Goal: Information Seeking & Learning: Understand process/instructions

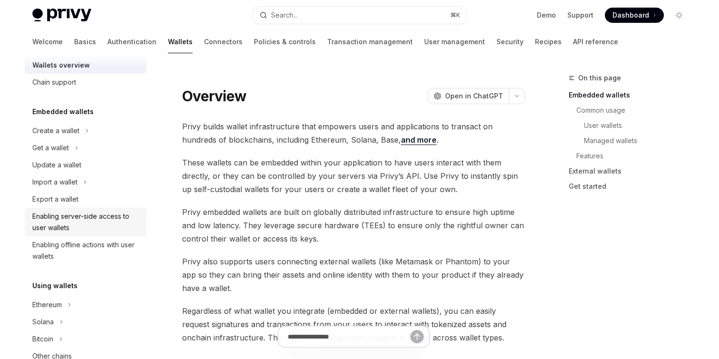
click at [110, 232] on div "Enabling server-side access to user wallets" at bounding box center [86, 222] width 108 height 23
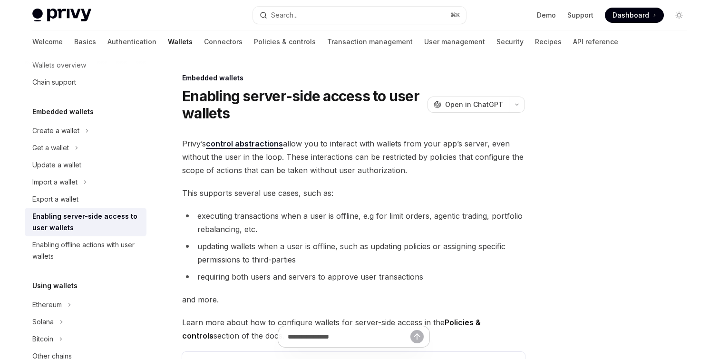
click at [322, 175] on span "Privy’s control abstractions allow you to interact with wallets from your app’s…" at bounding box center [353, 157] width 343 height 40
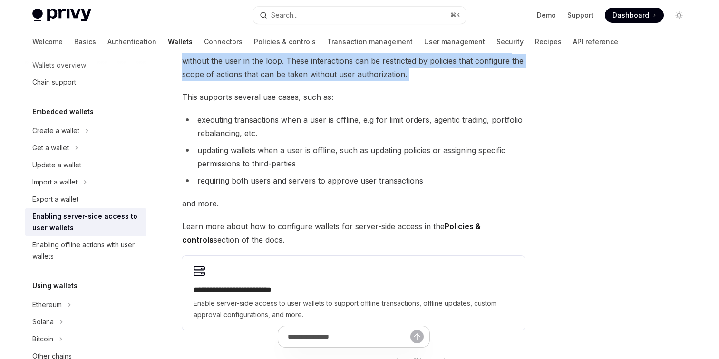
scroll to position [97, 0]
click at [322, 161] on li "updating wallets when a user is offline, such as updating policies or assigning…" at bounding box center [353, 156] width 343 height 27
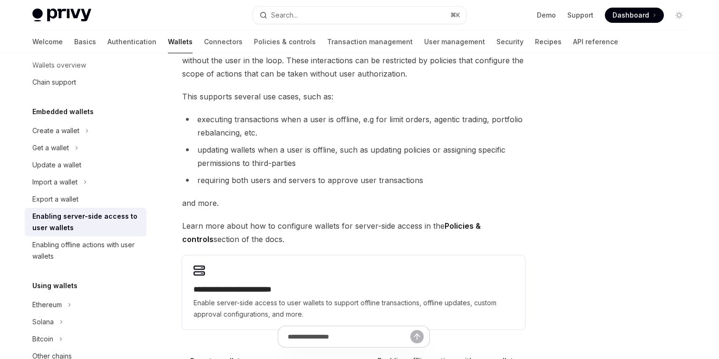
click at [322, 161] on li "updating wallets when a user is offline, such as updating policies or assigning…" at bounding box center [353, 156] width 343 height 27
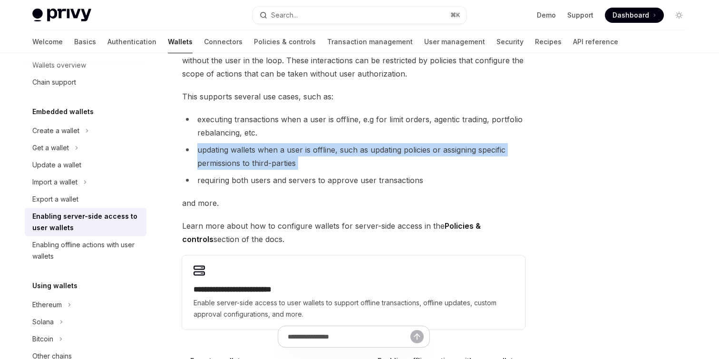
click at [325, 178] on li "requiring both users and servers to approve user transactions" at bounding box center [353, 180] width 343 height 13
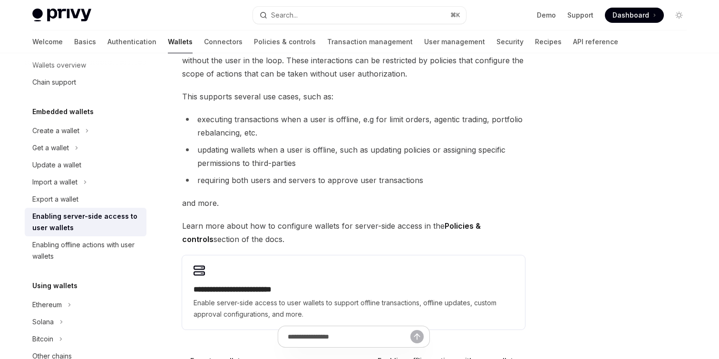
click at [325, 178] on li "requiring both users and servers to approve user transactions" at bounding box center [353, 180] width 343 height 13
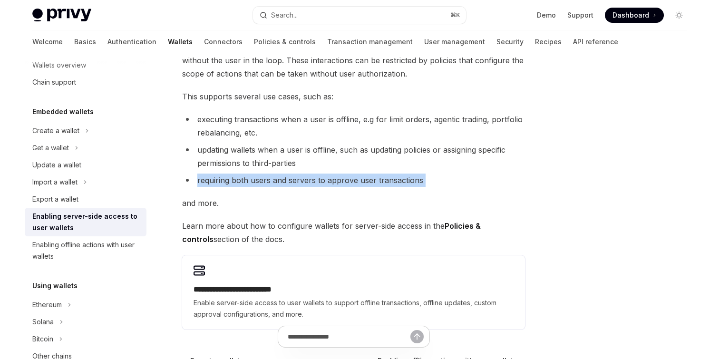
click at [325, 178] on li "requiring both users and servers to approve user transactions" at bounding box center [353, 180] width 343 height 13
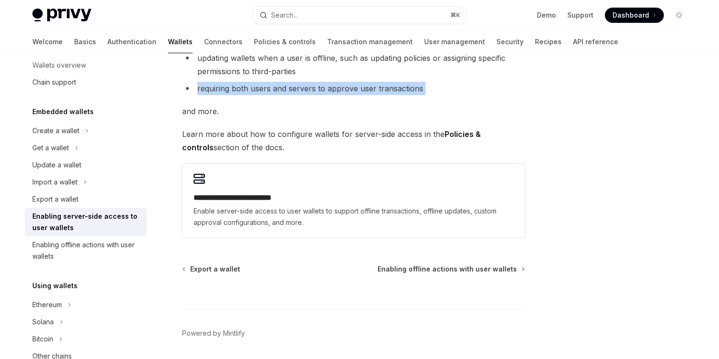
scroll to position [189, 0]
click at [112, 244] on div "Enabling offline actions with user wallets" at bounding box center [86, 250] width 108 height 23
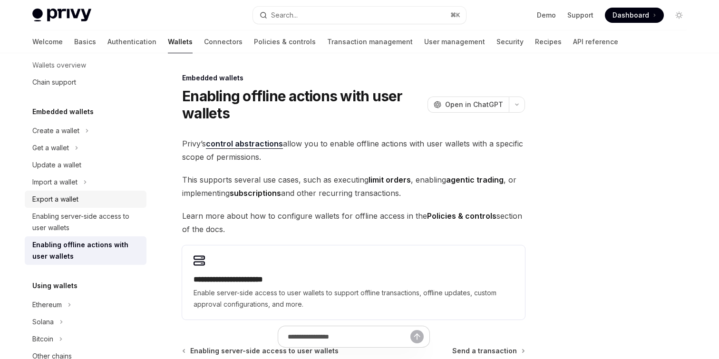
click at [102, 199] on div "Export a wallet" at bounding box center [86, 198] width 108 height 11
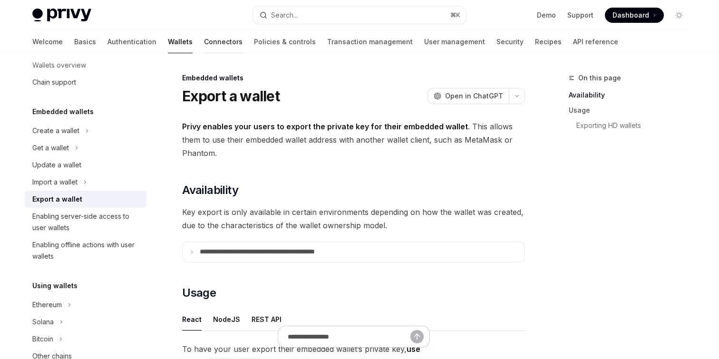
click at [204, 46] on link "Connectors" at bounding box center [223, 41] width 39 height 23
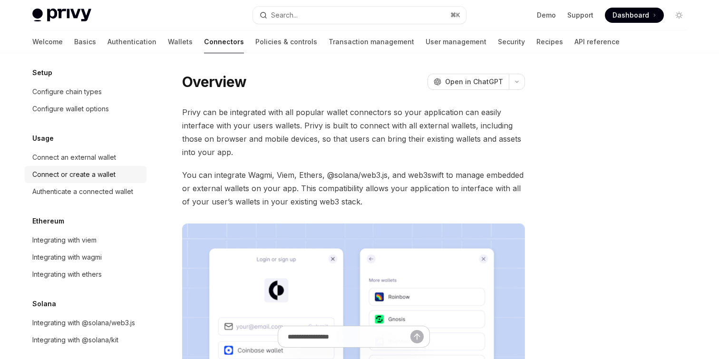
scroll to position [42, 0]
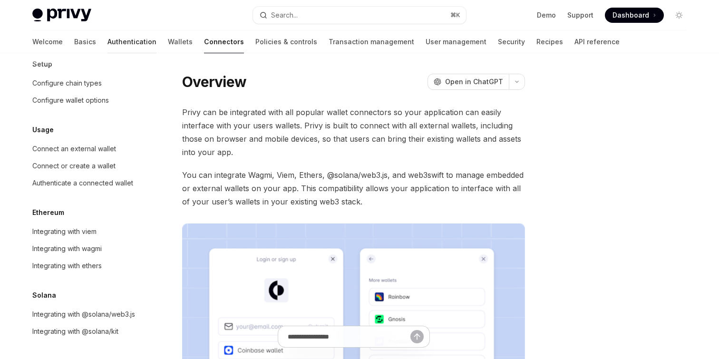
click at [107, 40] on link "Authentication" at bounding box center [131, 41] width 49 height 23
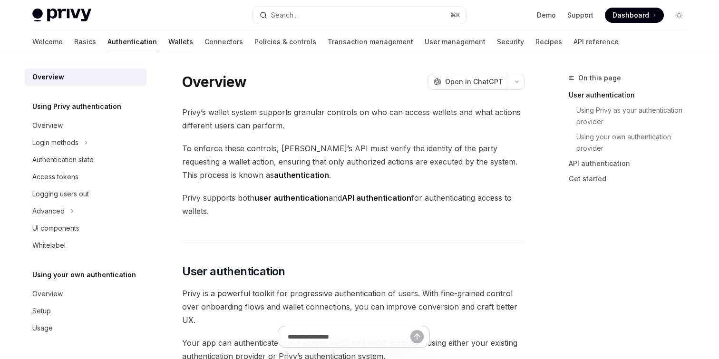
click at [168, 40] on link "Wallets" at bounding box center [180, 41] width 25 height 23
type textarea "*"
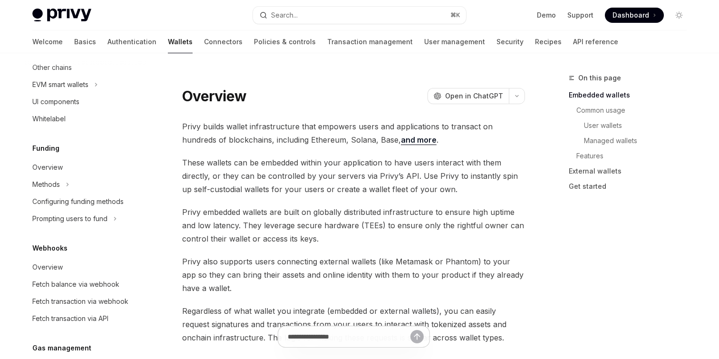
scroll to position [458, 0]
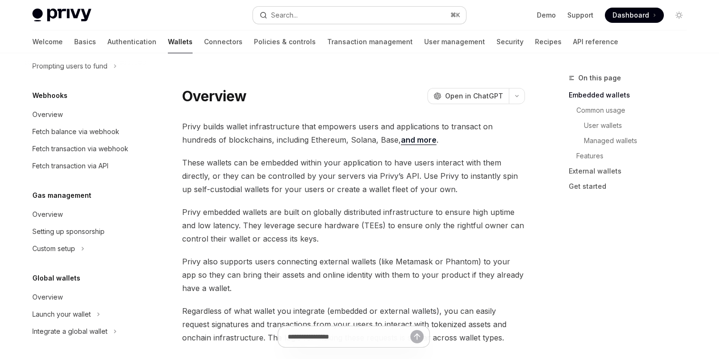
click at [377, 10] on button "Search... ⌘ K" at bounding box center [359, 15] width 213 height 17
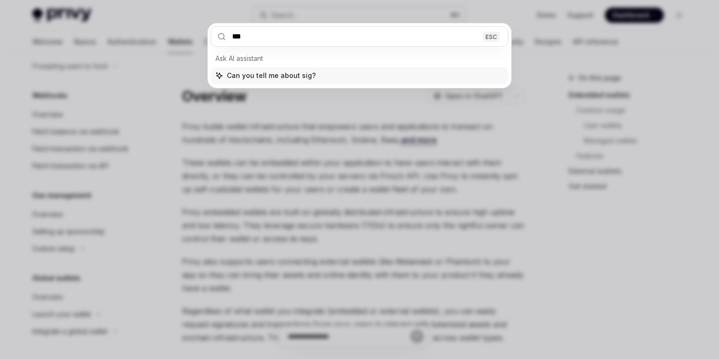
type input "****"
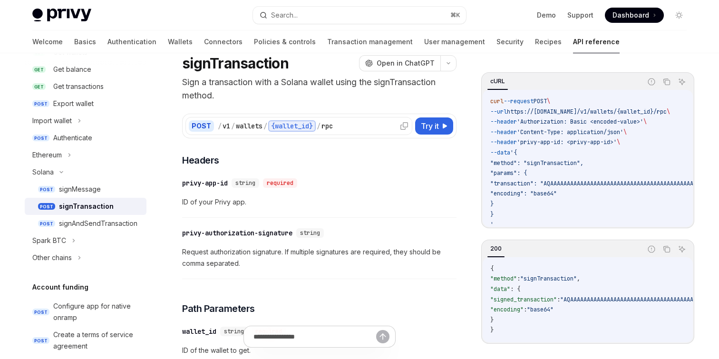
scroll to position [28, 0]
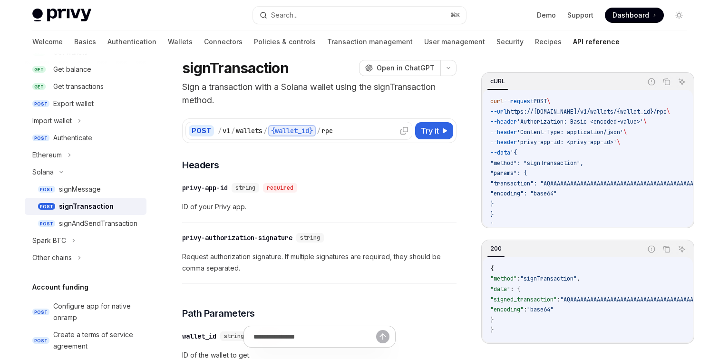
click at [341, 135] on div "/ v1 / wallets / {wallet_id} / rpc" at bounding box center [313, 130] width 191 height 11
click at [320, 131] on div "/" at bounding box center [319, 131] width 4 height 10
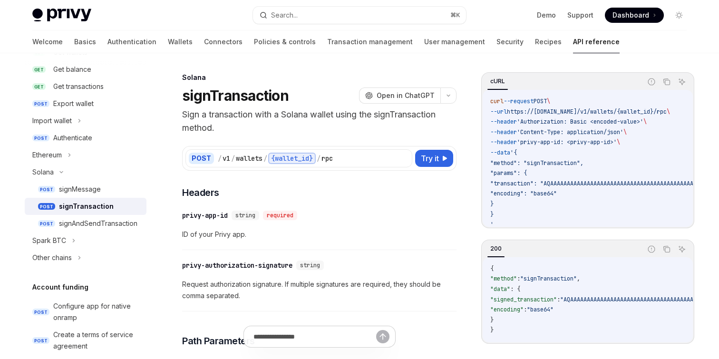
scroll to position [0, 0]
click at [103, 157] on div "Ethereum" at bounding box center [86, 154] width 122 height 17
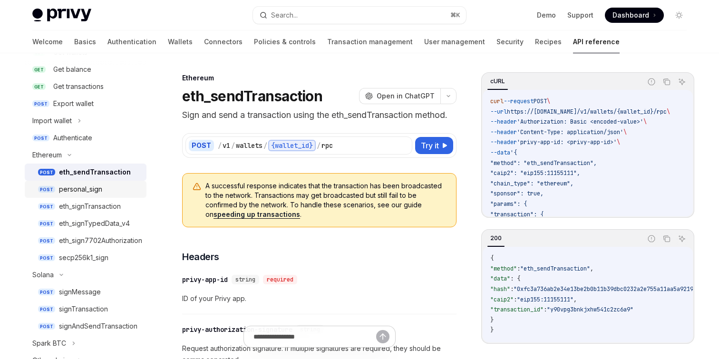
click at [102, 191] on div "personal_sign" at bounding box center [80, 189] width 43 height 11
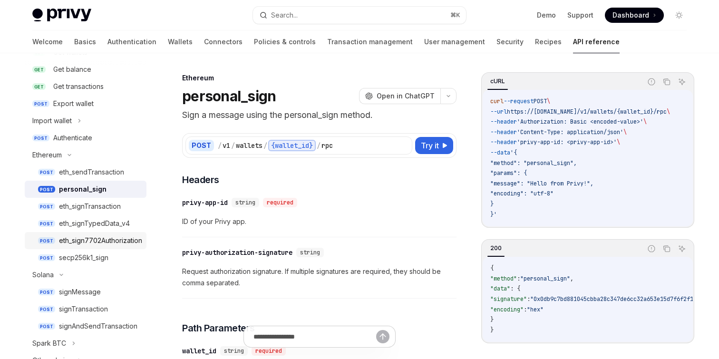
click at [102, 235] on div "eth_sign7702Authorization" at bounding box center [100, 240] width 83 height 11
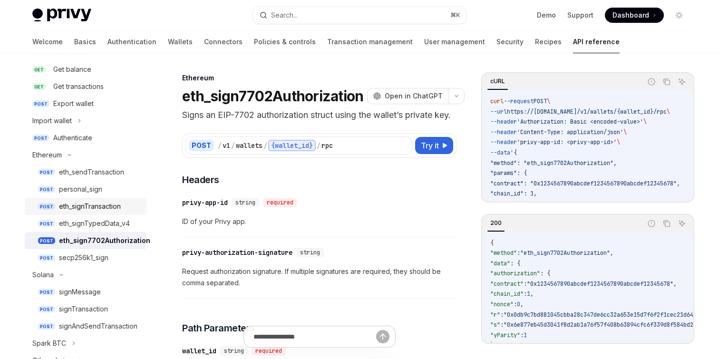
click at [107, 198] on link "POST eth_signTransaction" at bounding box center [86, 206] width 122 height 17
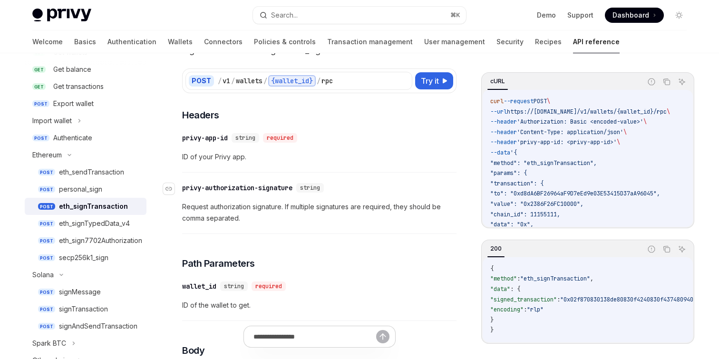
scroll to position [67, 0]
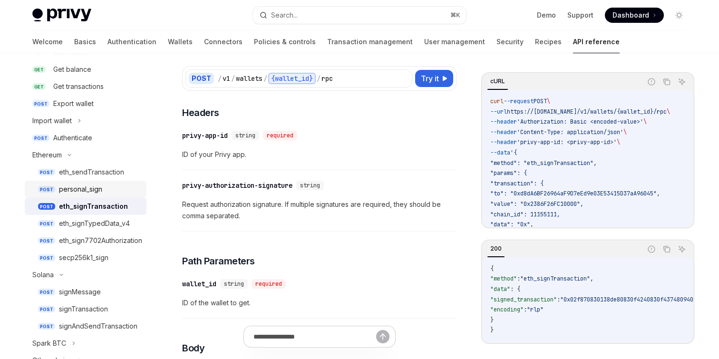
click at [114, 185] on div "personal_sign" at bounding box center [100, 189] width 82 height 11
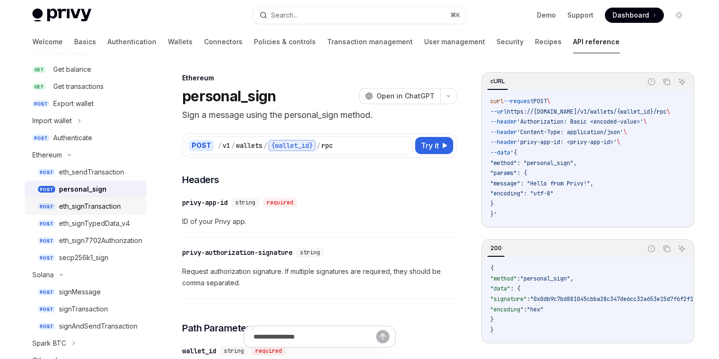
click at [122, 209] on div "eth_signTransaction" at bounding box center [100, 206] width 82 height 11
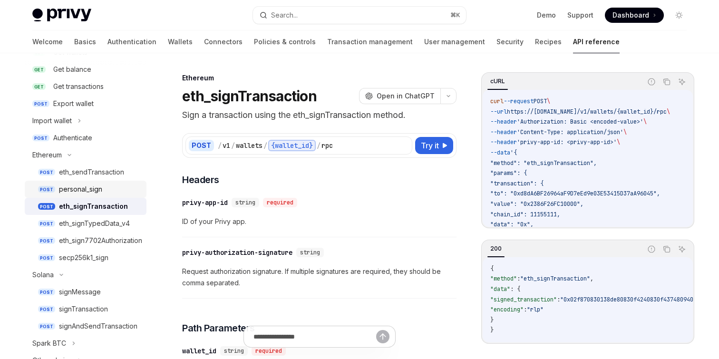
click at [117, 195] on link "POST personal_sign" at bounding box center [86, 189] width 122 height 17
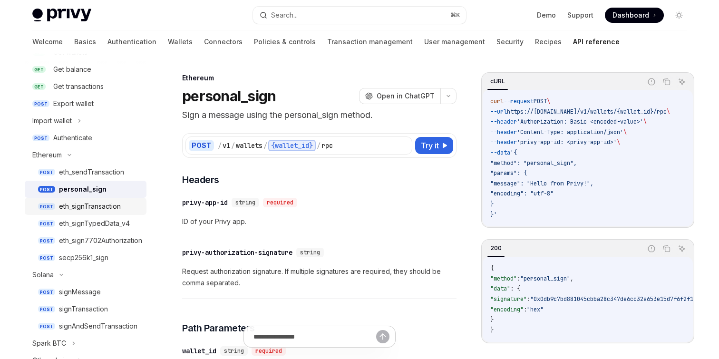
click at [116, 213] on link "POST eth_signTransaction" at bounding box center [86, 206] width 122 height 17
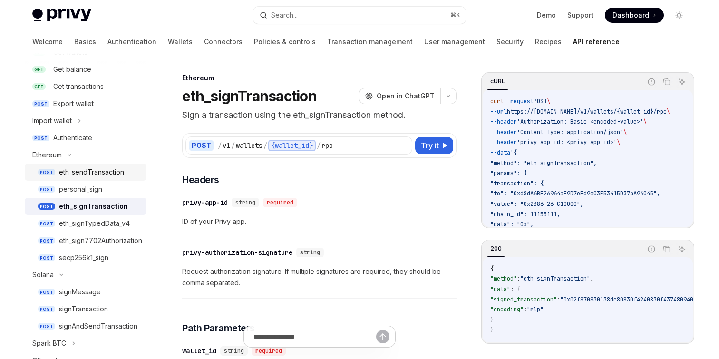
click at [94, 169] on div "eth_sendTransaction" at bounding box center [91, 171] width 65 height 11
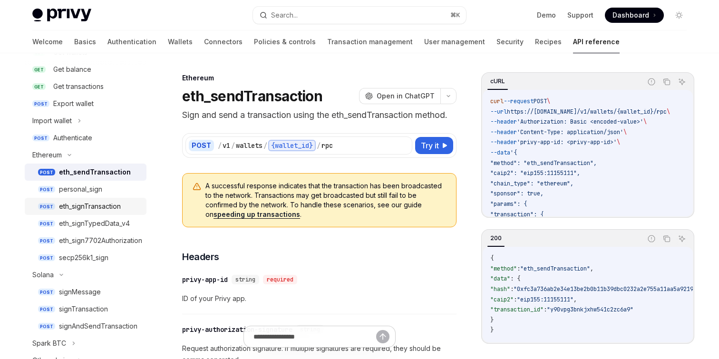
click at [95, 211] on div "eth_signTransaction" at bounding box center [90, 206] width 62 height 11
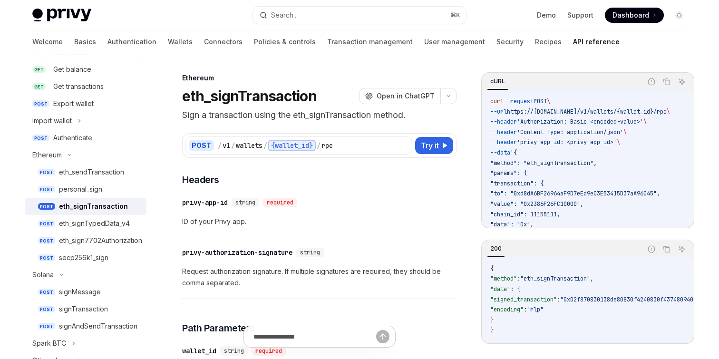
click at [571, 126] on code "curl --request POST \ --url https://[DOMAIN_NAME]/v1/wallets/{wallet_id}/rpc \ …" at bounding box center [591, 199] width 203 height 205
click at [536, 118] on span "'Authorization: Basic <encoded-value>'" at bounding box center [580, 122] width 126 height 8
click at [496, 106] on code "curl --request POST \ --url https://[DOMAIN_NAME]/v1/wallets/{wallet_id}/rpc \ …" at bounding box center [591, 199] width 203 height 205
click at [88, 193] on div "personal_sign" at bounding box center [80, 189] width 43 height 11
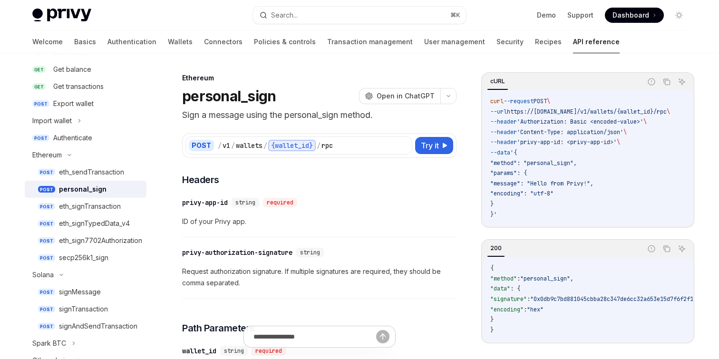
click at [490, 102] on div "curl --request POST \ --url https://[DOMAIN_NAME]/v1/wallets/{wallet_id}/rpc \ …" at bounding box center [588, 158] width 210 height 136
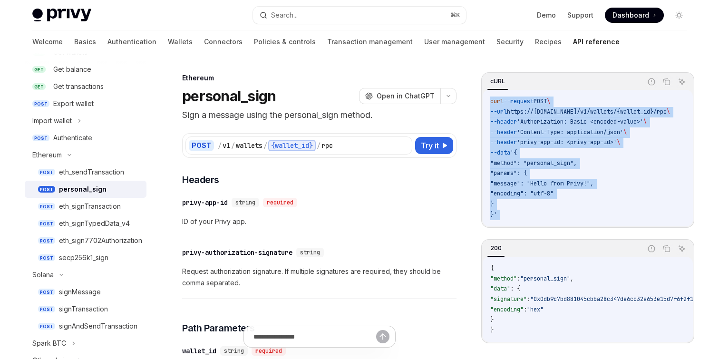
drag, startPoint x: 490, startPoint y: 102, endPoint x: 503, endPoint y: 213, distance: 112.5
click at [503, 213] on div "curl --request POST \ --url https://[DOMAIN_NAME]/v1/wallets/{wallet_id}/rpc \ …" at bounding box center [588, 158] width 210 height 136
copy code "curl --request POST \ --url https://[DOMAIN_NAME]/v1/wallets/{wallet_id}/rpc \ …"
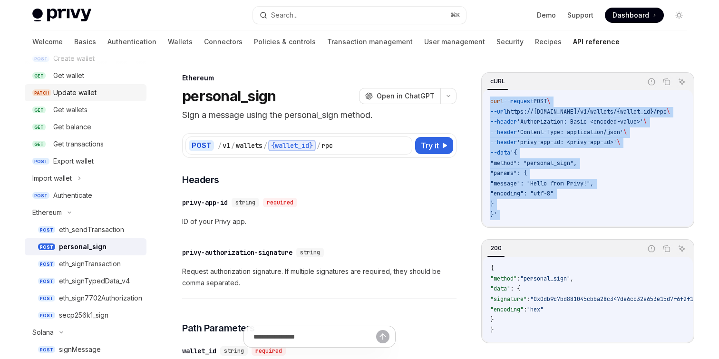
scroll to position [97, 0]
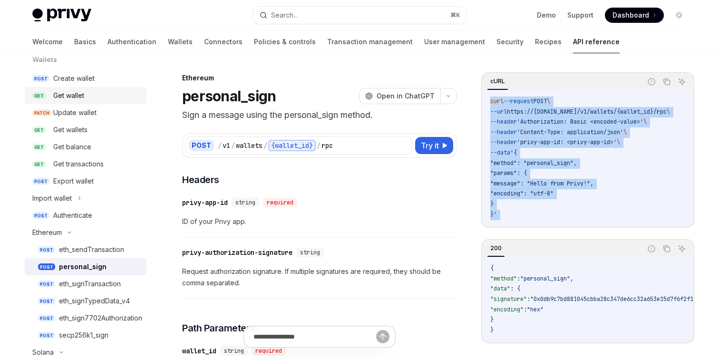
click at [93, 97] on div "Get wallet" at bounding box center [96, 95] width 87 height 11
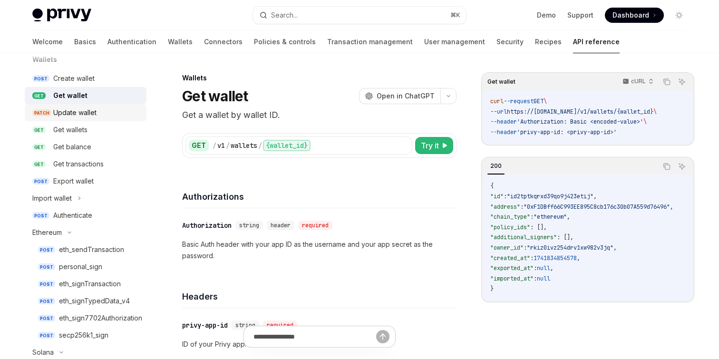
click at [78, 117] on div "Update wallet" at bounding box center [74, 112] width 43 height 11
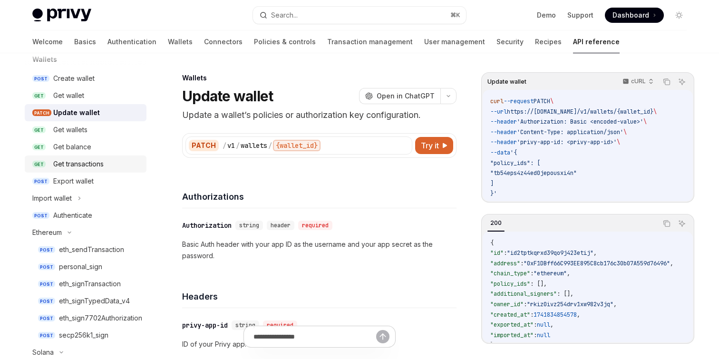
click at [81, 160] on div "Get transactions" at bounding box center [78, 163] width 50 height 11
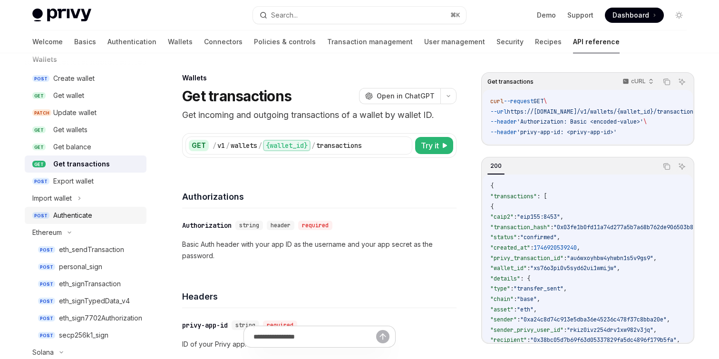
click at [81, 217] on div "Authenticate" at bounding box center [72, 215] width 39 height 11
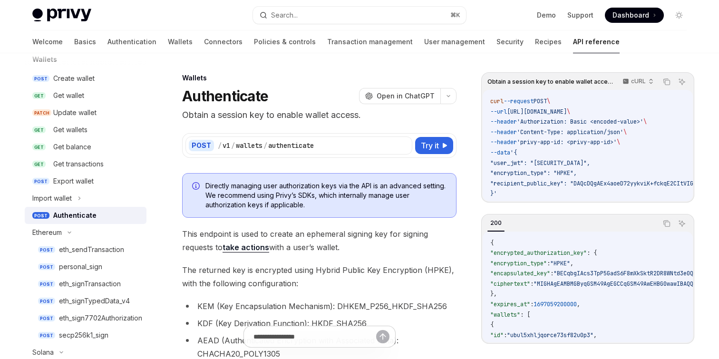
type textarea "*"
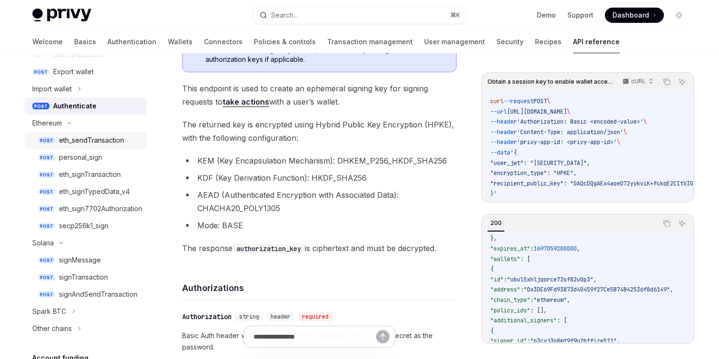
scroll to position [233, 0]
